Goal: Task Accomplishment & Management: Manage account settings

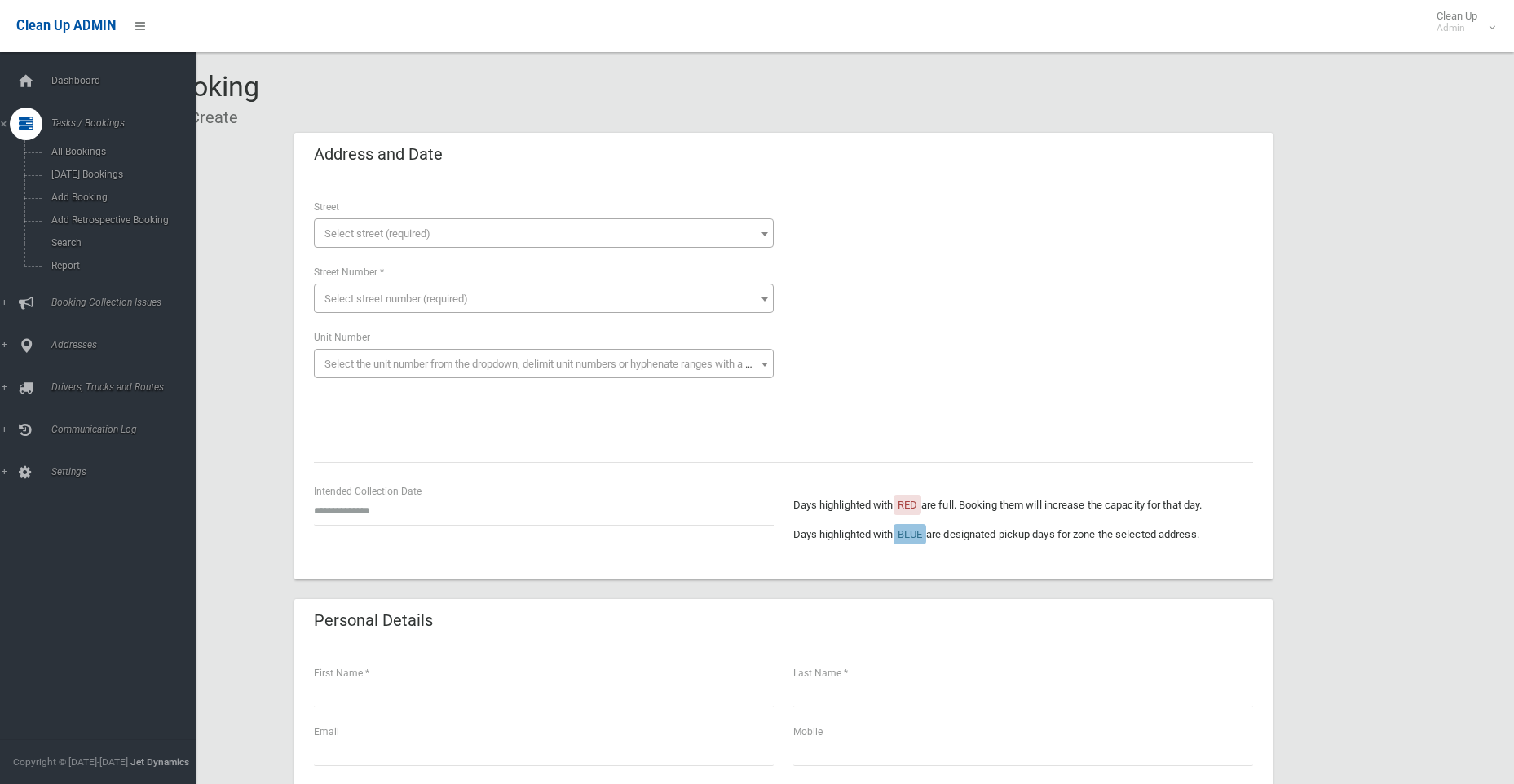
click at [28, 136] on icon at bounding box center [26, 123] width 15 height 32
click at [23, 123] on icon at bounding box center [26, 123] width 15 height 32
click at [60, 236] on link "Search" at bounding box center [103, 243] width 208 height 23
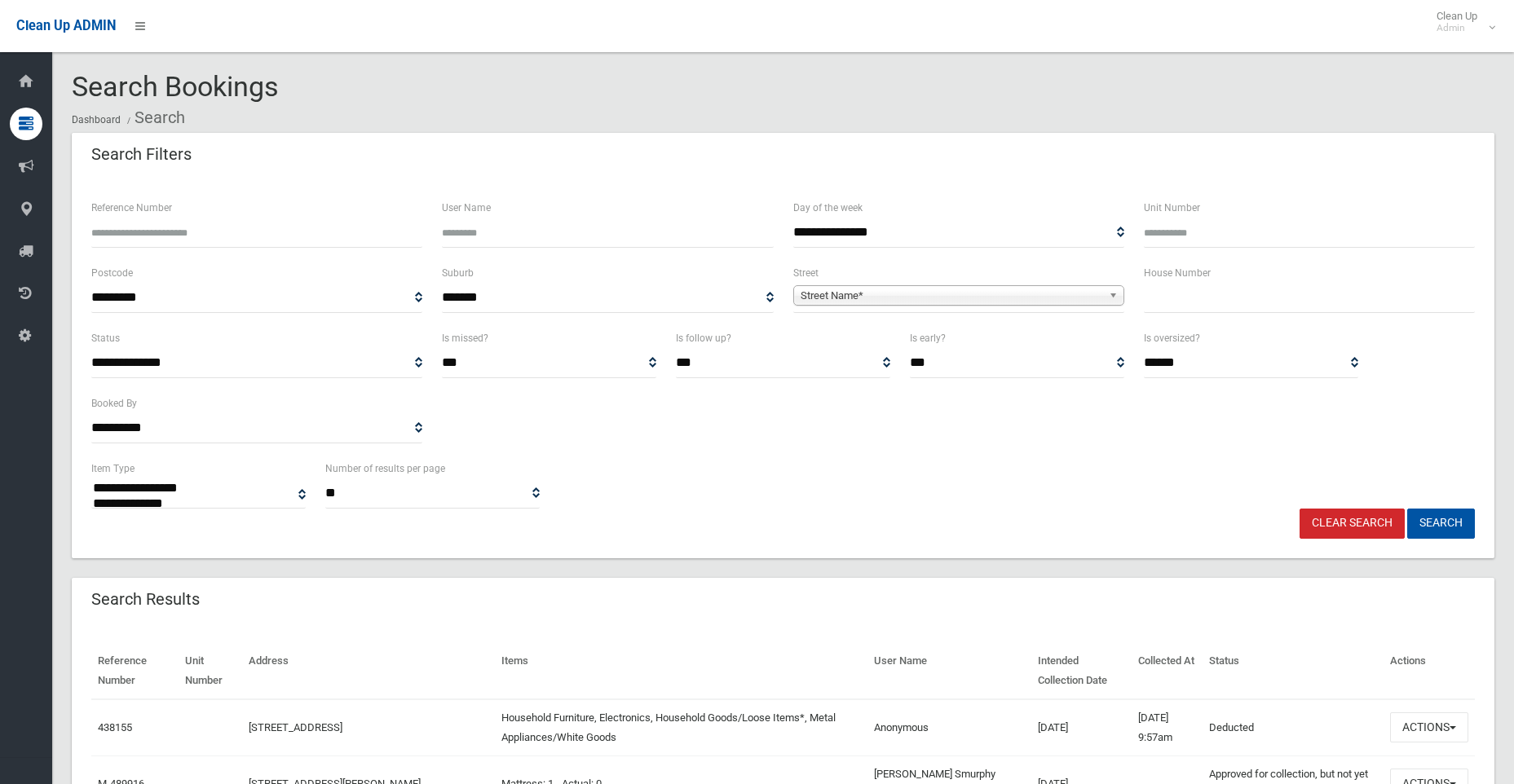
select select
click at [177, 241] on input "Reference Number" at bounding box center [257, 232] width 331 height 30
type input "******"
click at [1407, 508] on button "Search" at bounding box center [1441, 523] width 68 height 30
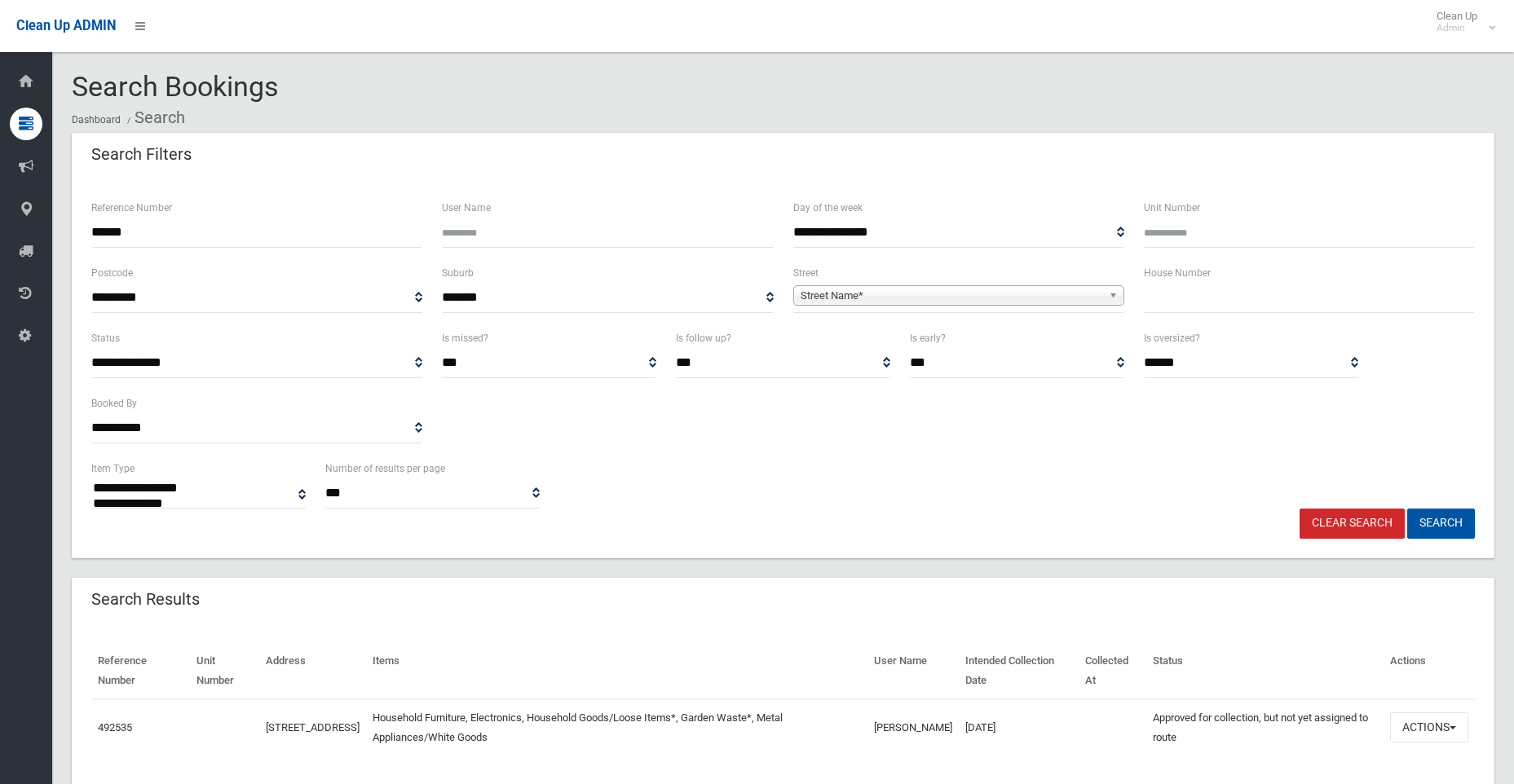
select select
click at [1411, 728] on button "Actions" at bounding box center [1429, 727] width 78 height 30
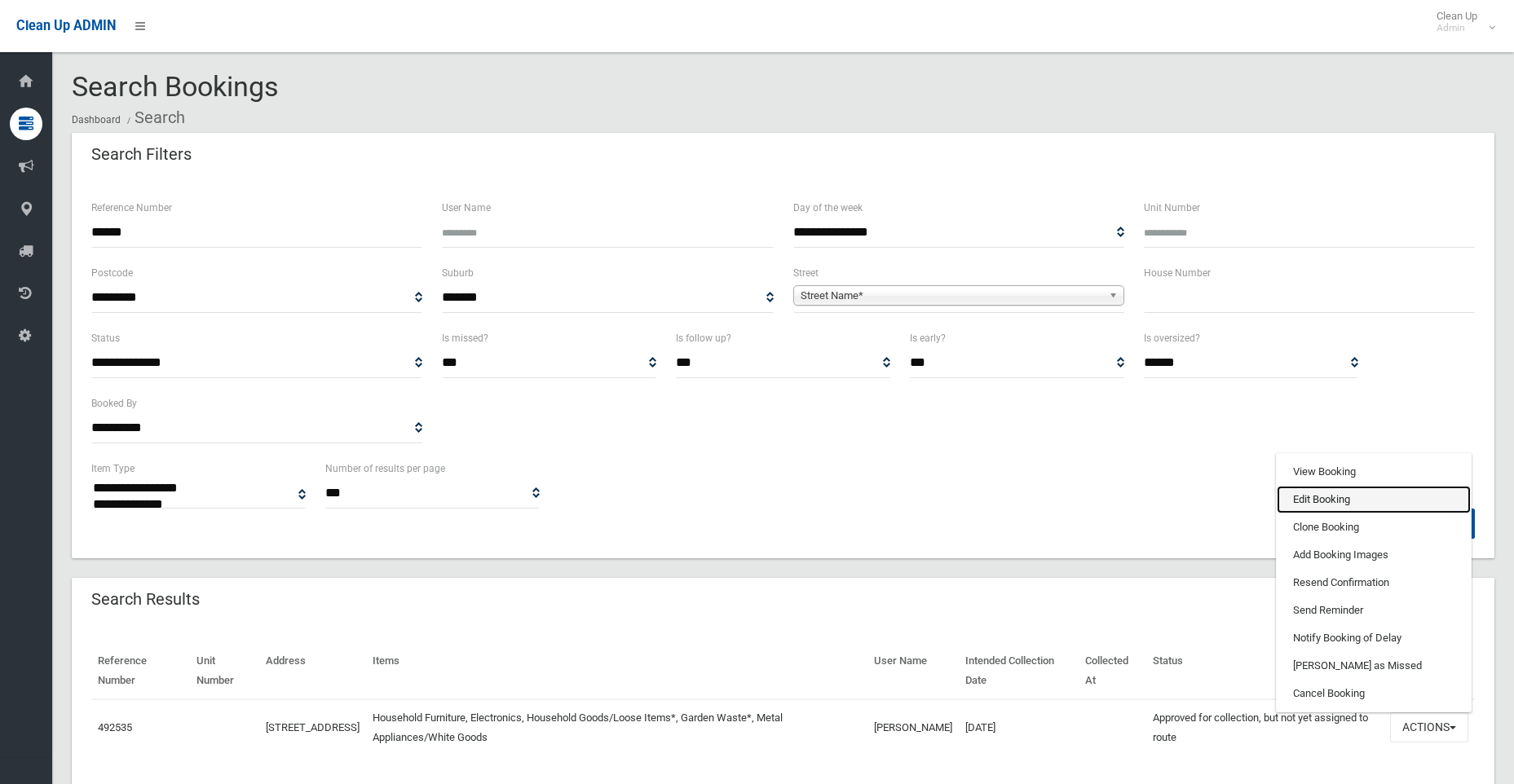
click at [1333, 505] on link "Edit Booking" at bounding box center [1373, 500] width 194 height 28
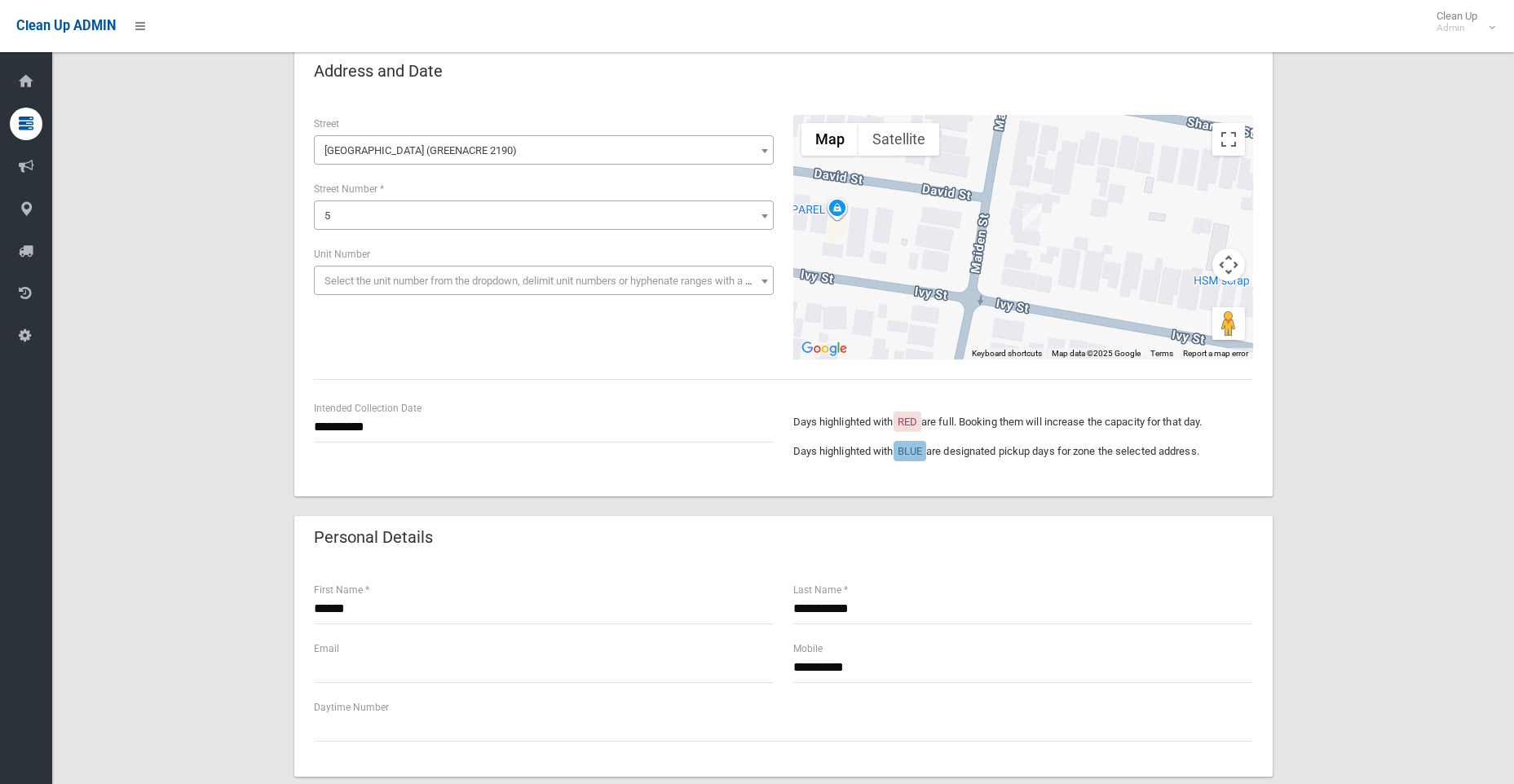
scroll to position [82, 0]
click at [355, 424] on input "**********" at bounding box center [544, 429] width 460 height 30
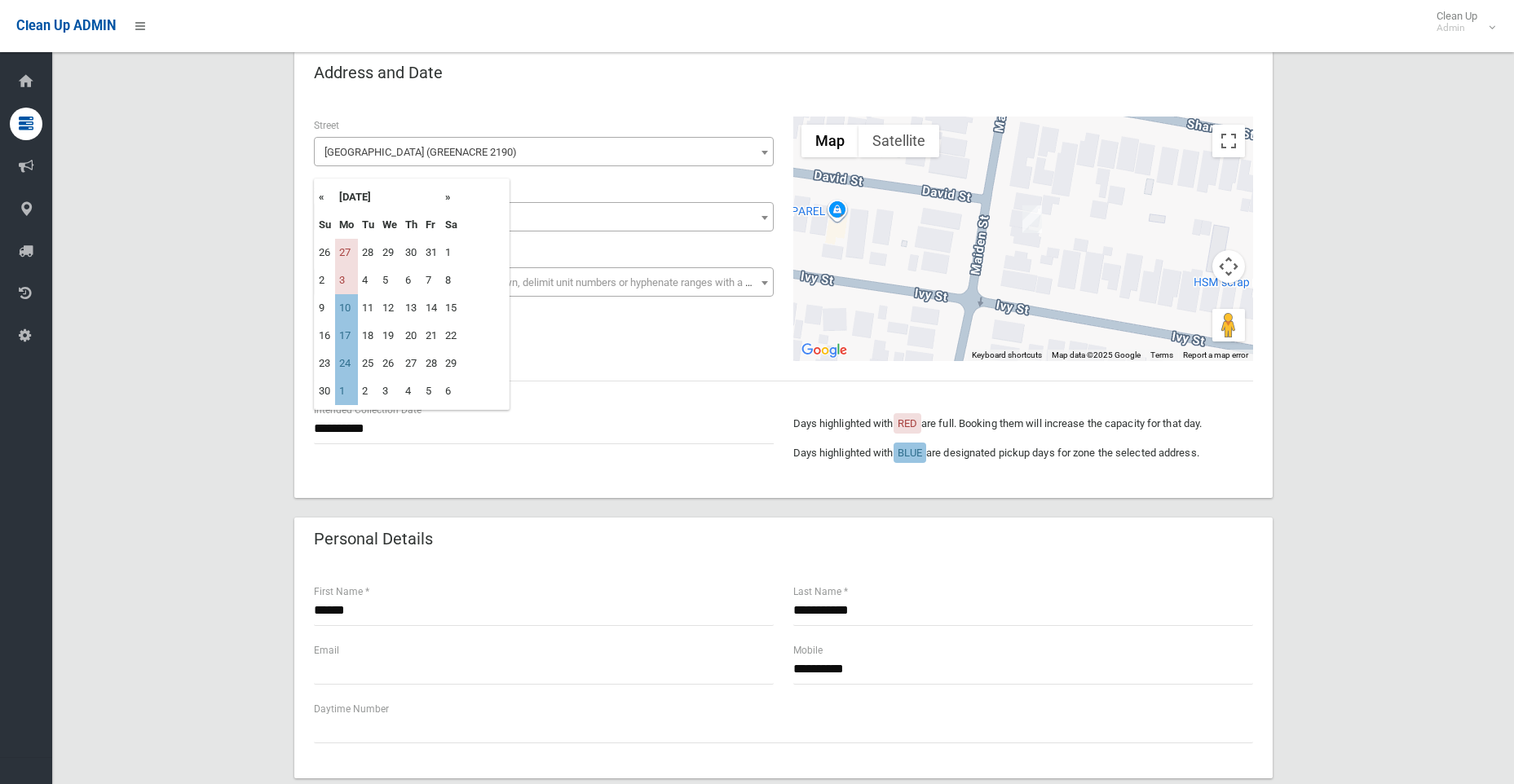
click at [447, 201] on th "»" at bounding box center [450, 197] width 20 height 28
click at [348, 363] on td "29" at bounding box center [346, 363] width 23 height 28
type input "**********"
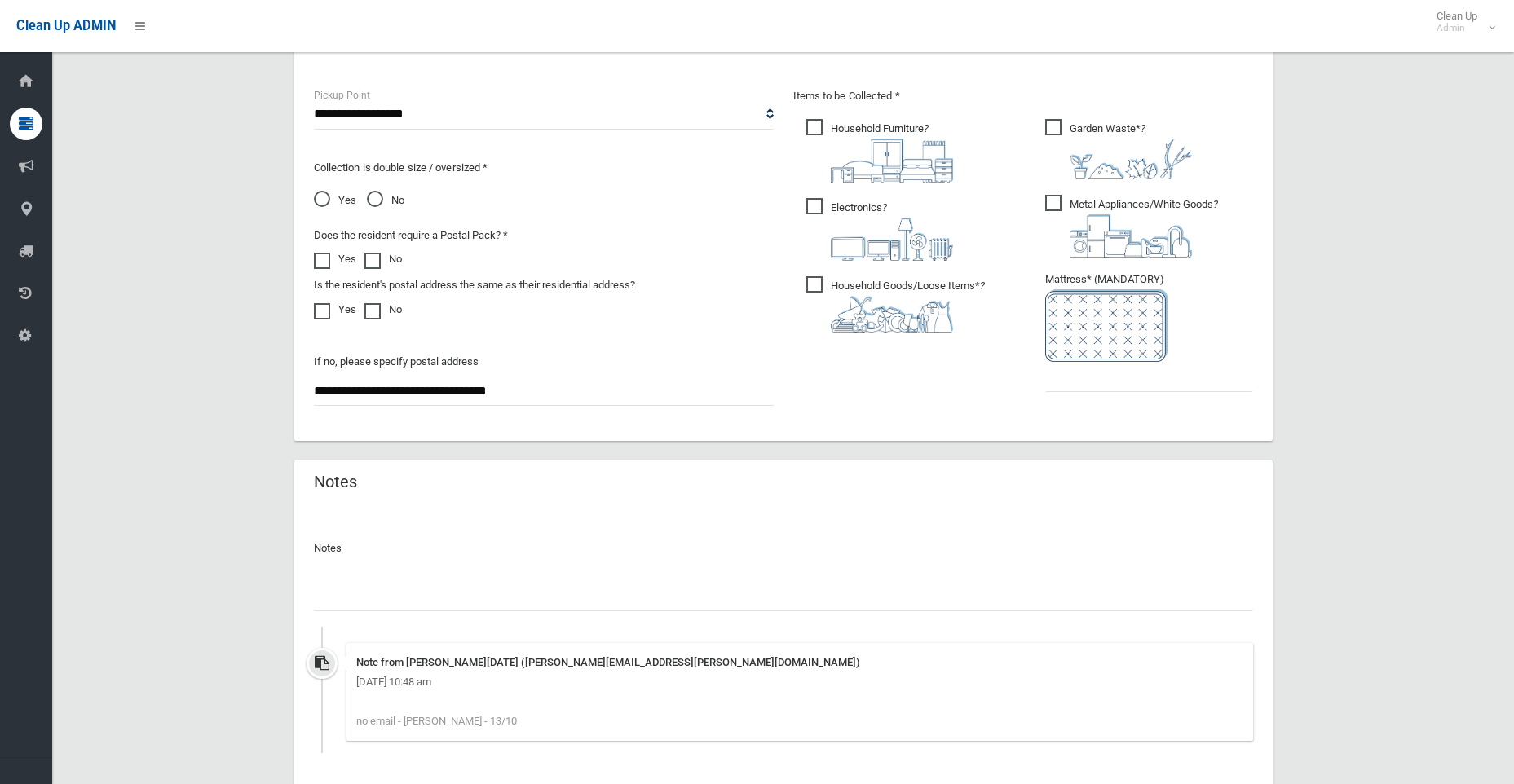
scroll to position [970, 0]
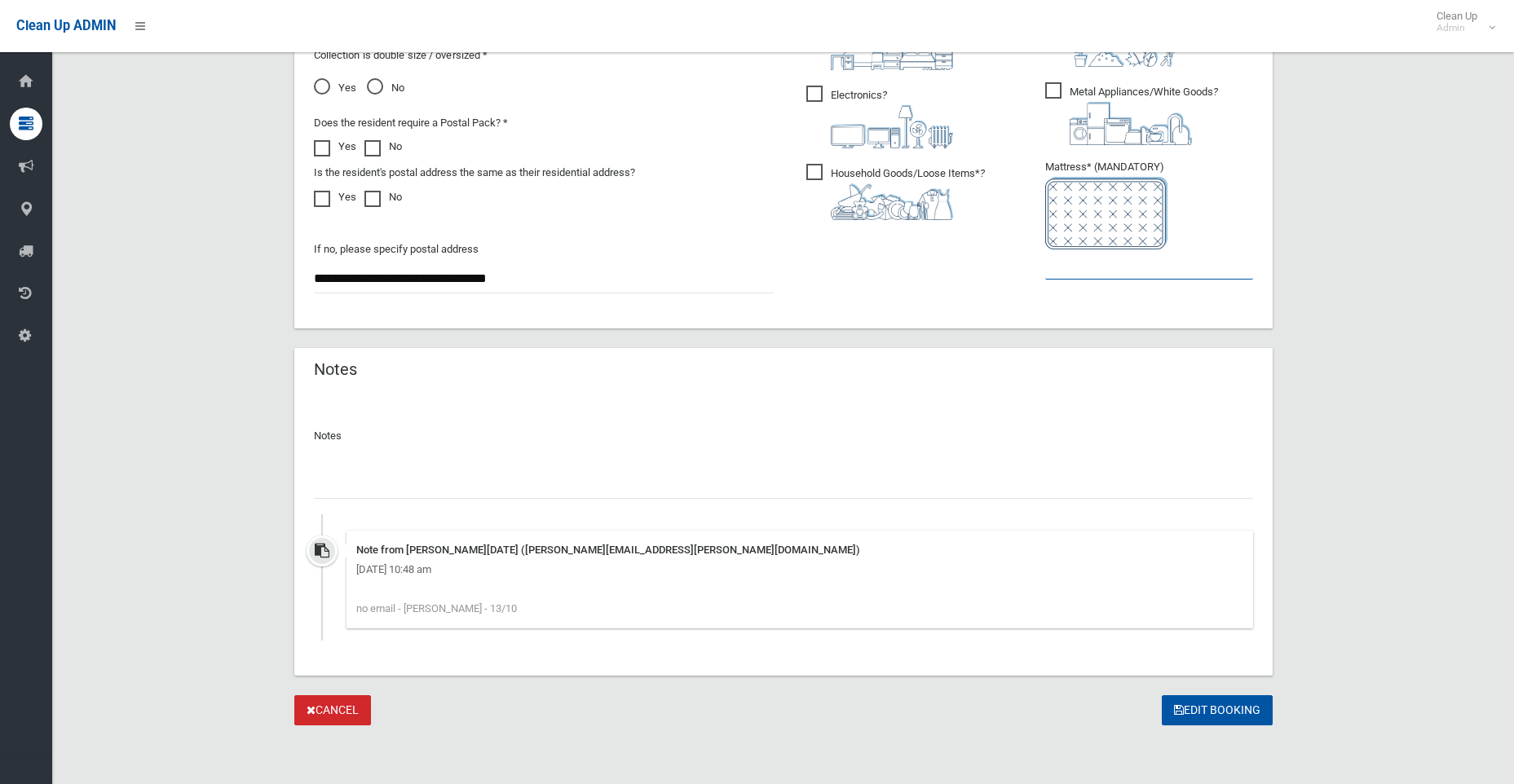
click at [1054, 275] on input "text" at bounding box center [1149, 264] width 208 height 30
type input "*"
click at [1212, 711] on button "Edit Booking" at bounding box center [1217, 710] width 110 height 30
